Goal: Task Accomplishment & Management: Manage account settings

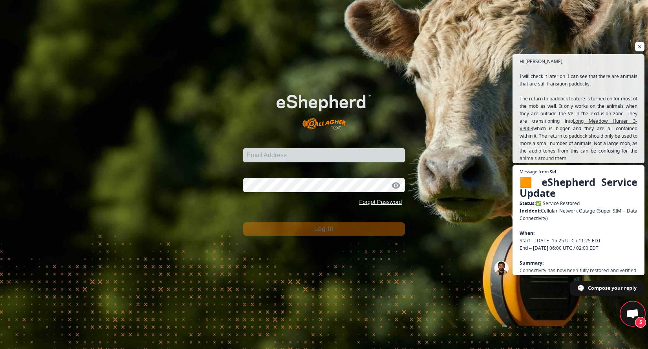
scroll to position [2501, 0]
click at [363, 155] on input "Email Address" at bounding box center [324, 155] width 162 height 14
click at [641, 46] on span "Open chat" at bounding box center [640, 47] width 10 height 10
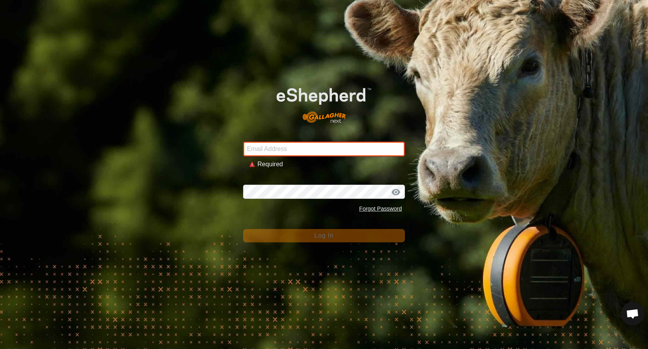
click at [317, 151] on input "Email Address" at bounding box center [324, 149] width 162 height 15
type input "[EMAIL_ADDRESS][DOMAIN_NAME]"
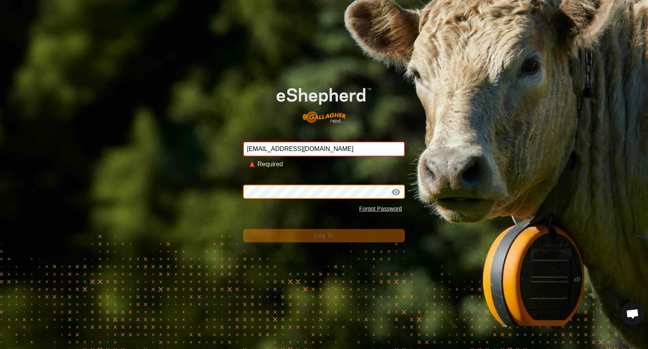
click at [324, 229] on button "Log In" at bounding box center [324, 235] width 162 height 13
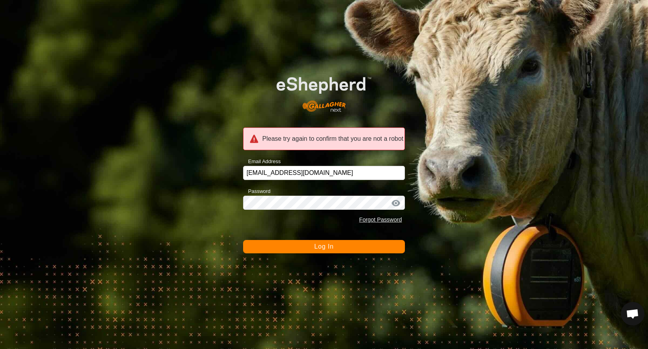
click at [329, 248] on span "Log In" at bounding box center [323, 246] width 19 height 7
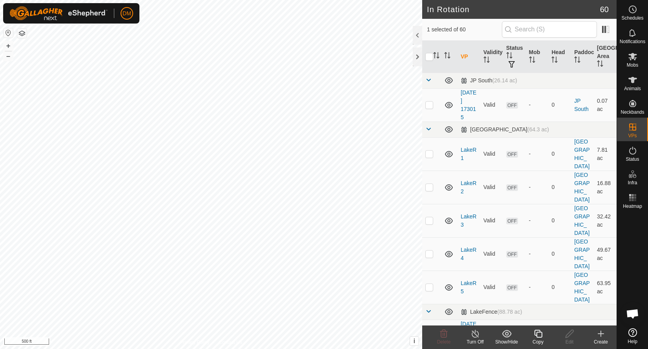
checkbox input "false"
checkbox input "true"
checkbox input "false"
checkbox input "true"
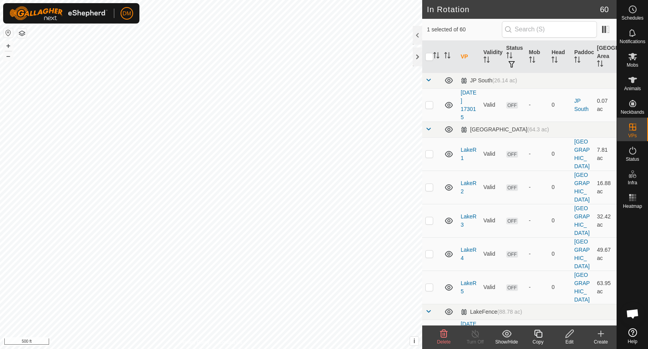
checkbox input "false"
checkbox input "true"
checkbox input "false"
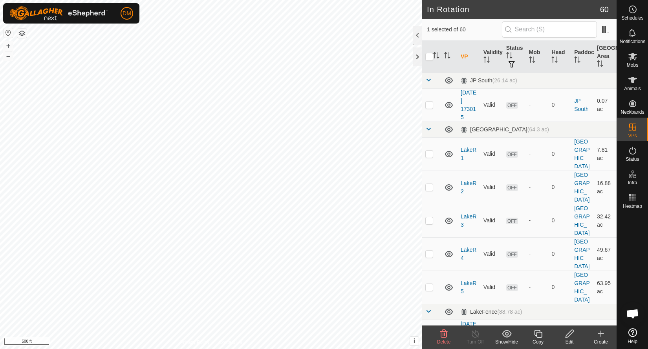
checkbox input "false"
checkbox input "true"
checkbox input "false"
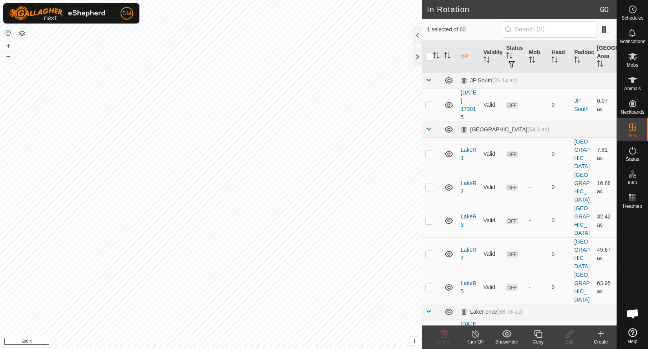
checkbox input "false"
checkbox input "true"
checkbox input "false"
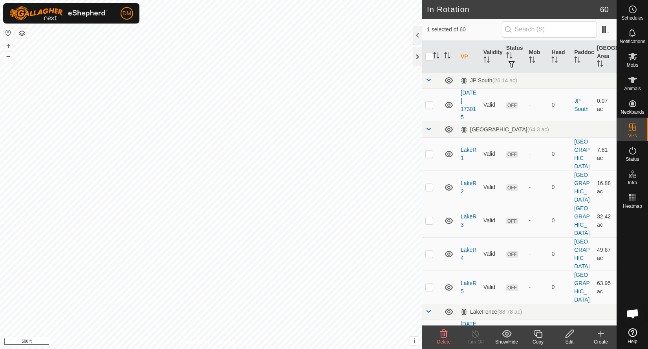
checkbox input "true"
